Goal: Answer question/provide support: Share knowledge or assist other users

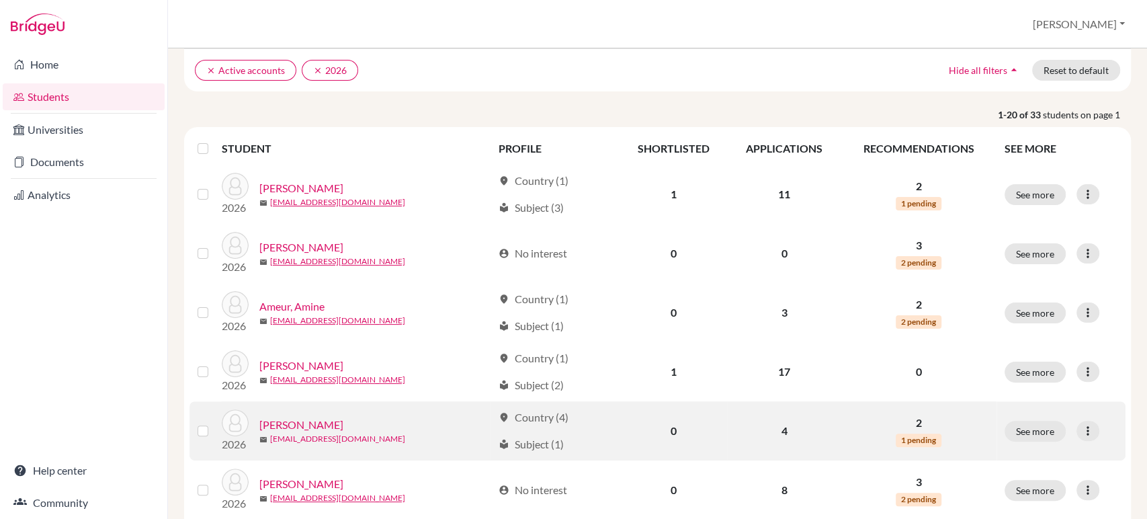
scroll to position [373, 0]
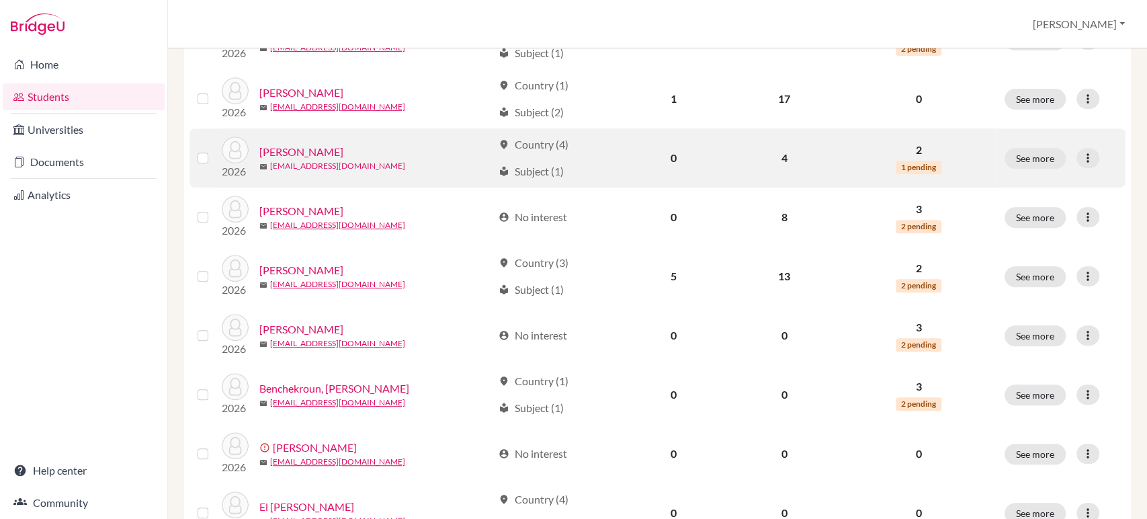
click at [296, 160] on link "[EMAIL_ADDRESS][DOMAIN_NAME]" at bounding box center [337, 166] width 135 height 12
click at [295, 150] on link "[PERSON_NAME]" at bounding box center [301, 152] width 84 height 16
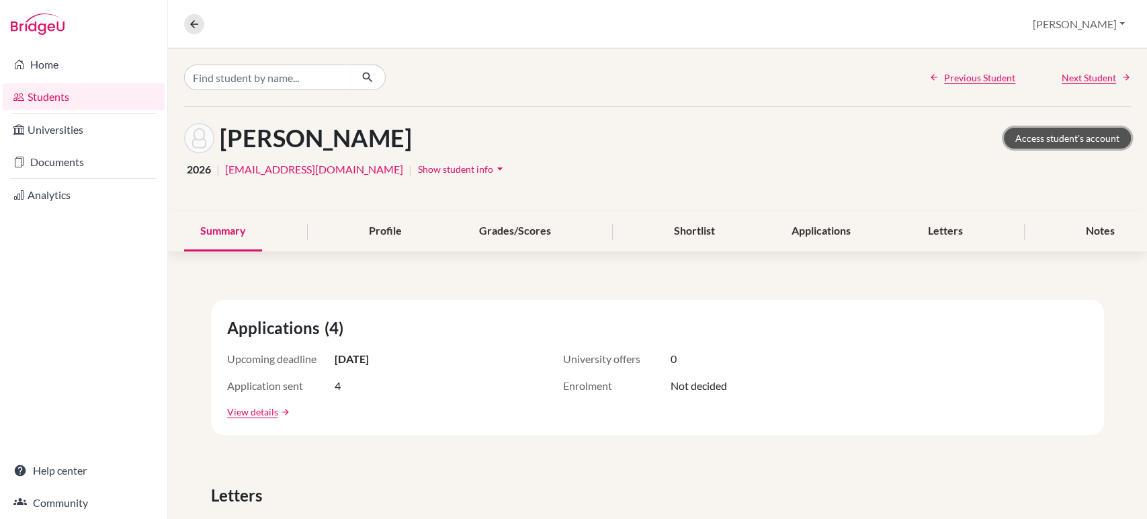
click at [1061, 137] on link "Access student's account" at bounding box center [1067, 138] width 127 height 21
